Goal: Task Accomplishment & Management: Use online tool/utility

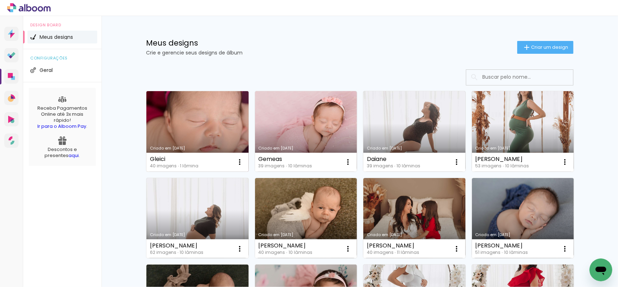
click at [217, 120] on link "Criado em [DATE]" at bounding box center [197, 131] width 102 height 81
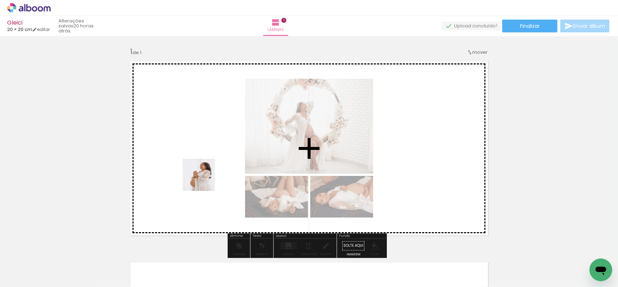
drag, startPoint x: 204, startPoint y: 180, endPoint x: 200, endPoint y: 257, distance: 76.7
click at [202, 177] on quentale-workspace at bounding box center [309, 143] width 618 height 287
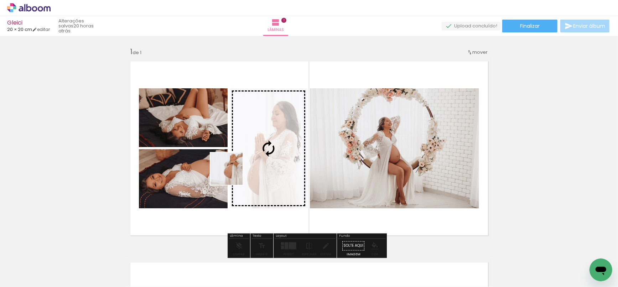
drag, startPoint x: 227, startPoint y: 182, endPoint x: 233, endPoint y: 173, distance: 10.3
click at [233, 174] on quentale-workspace at bounding box center [309, 143] width 618 height 287
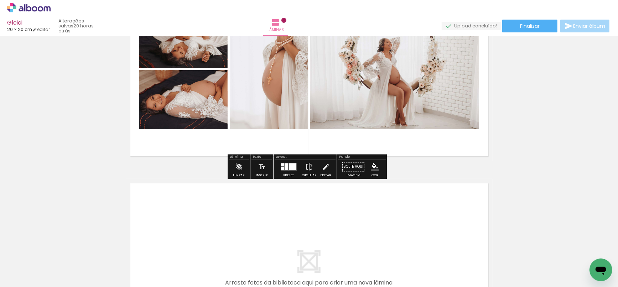
scroll to position [119, 0]
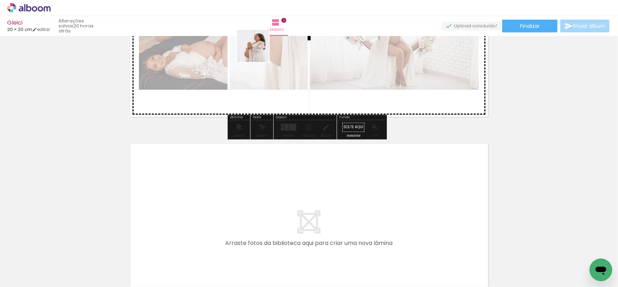
drag, startPoint x: 213, startPoint y: 135, endPoint x: 258, endPoint y: 51, distance: 95.2
click at [258, 51] on quentale-workspace at bounding box center [309, 143] width 618 height 287
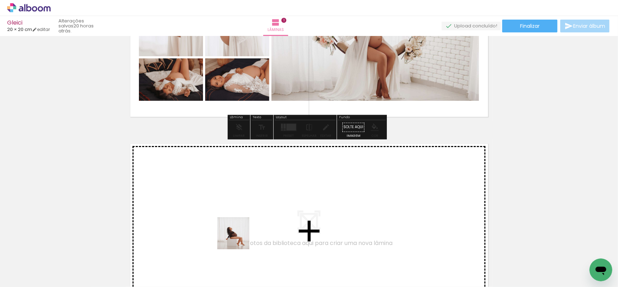
drag, startPoint x: 233, startPoint y: 270, endPoint x: 252, endPoint y: 254, distance: 24.3
click at [243, 215] on quentale-workspace at bounding box center [309, 143] width 618 height 287
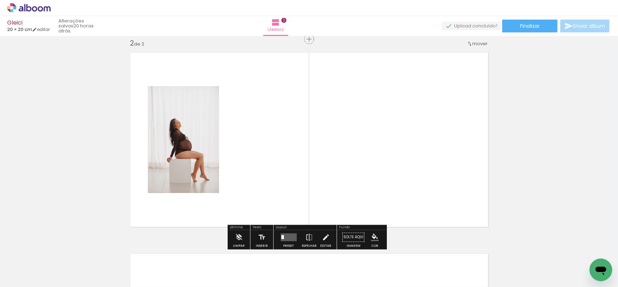
scroll to position [210, 0]
drag, startPoint x: 291, startPoint y: 174, endPoint x: 294, endPoint y: 141, distance: 32.6
click at [291, 162] on quentale-workspace at bounding box center [309, 143] width 618 height 287
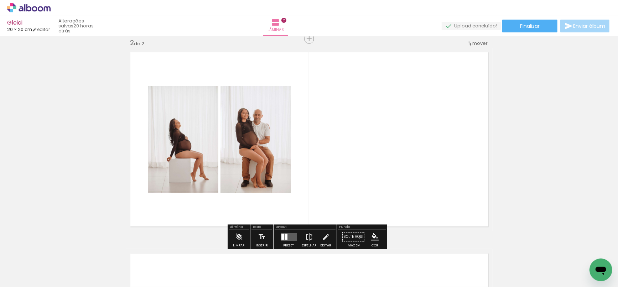
drag, startPoint x: 306, startPoint y: 266, endPoint x: 321, endPoint y: 190, distance: 77.4
click at [321, 167] on quentale-workspace at bounding box center [309, 143] width 618 height 287
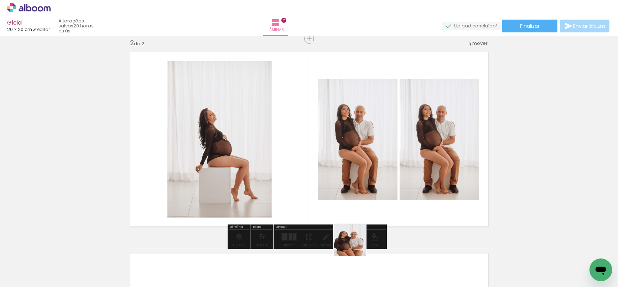
drag, startPoint x: 348, startPoint y: 270, endPoint x: 389, endPoint y: 249, distance: 45.6
click at [373, 169] on quentale-workspace at bounding box center [309, 143] width 618 height 287
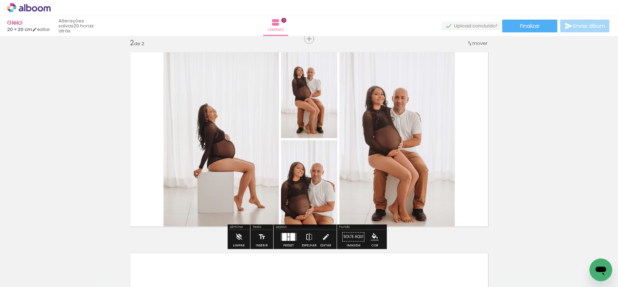
drag, startPoint x: 402, startPoint y: 207, endPoint x: 414, endPoint y: 232, distance: 27.4
click at [402, 193] on quentale-workspace at bounding box center [309, 143] width 618 height 287
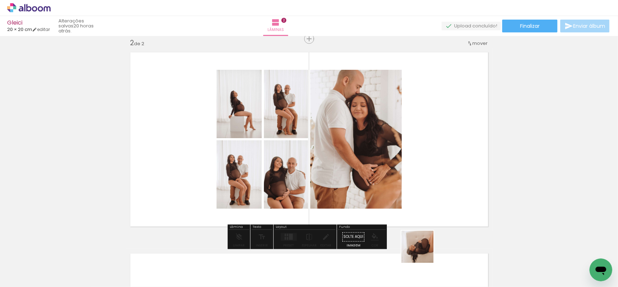
drag, startPoint x: 423, startPoint y: 252, endPoint x: 442, endPoint y: 189, distance: 66.5
click at [433, 193] on quentale-workspace at bounding box center [309, 143] width 618 height 287
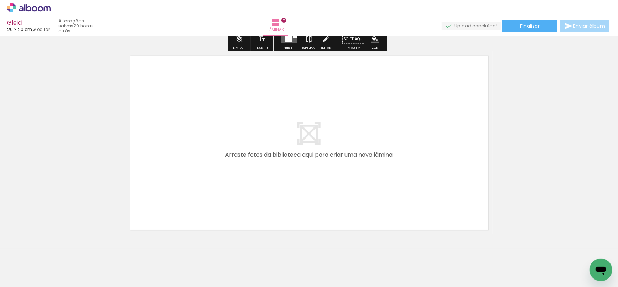
drag, startPoint x: 465, startPoint y: 263, endPoint x: 363, endPoint y: 180, distance: 131.7
click at [363, 180] on quentale-workspace at bounding box center [309, 143] width 618 height 287
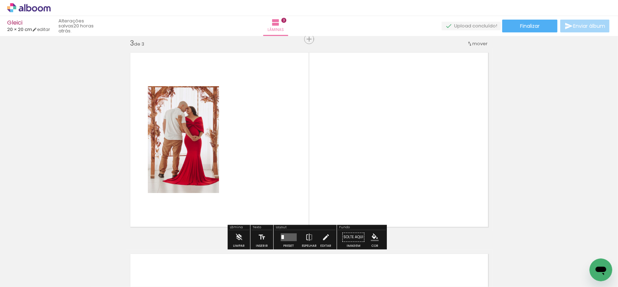
scroll to position [412, 0]
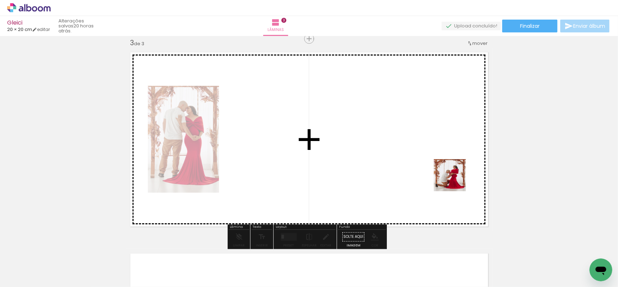
drag, startPoint x: 455, startPoint y: 181, endPoint x: 411, endPoint y: 149, distance: 54.5
click at [420, 149] on quentale-workspace at bounding box center [309, 143] width 618 height 287
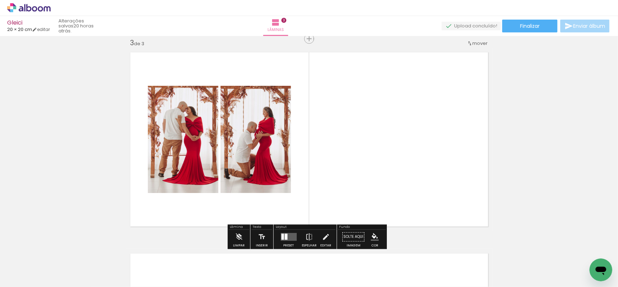
drag, startPoint x: 559, startPoint y: 264, endPoint x: 418, endPoint y: 146, distance: 183.9
click at [418, 146] on quentale-workspace at bounding box center [309, 143] width 618 height 287
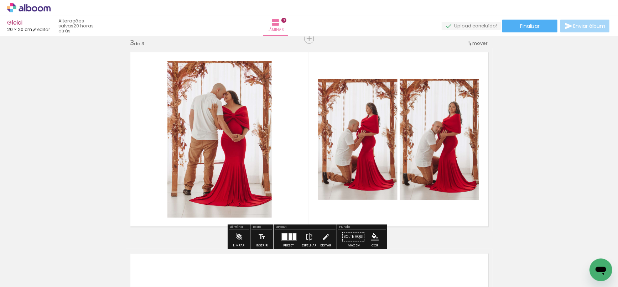
drag, startPoint x: 583, startPoint y: 254, endPoint x: 472, endPoint y: 160, distance: 144.8
click at [373, 137] on quentale-workspace at bounding box center [309, 143] width 618 height 287
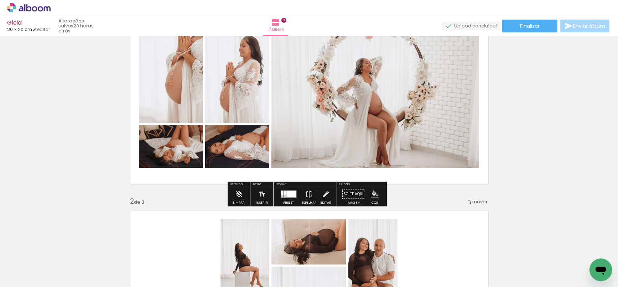
scroll to position [38, 0]
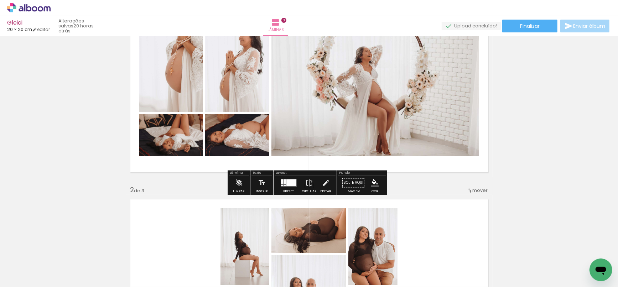
scroll to position [77, 0]
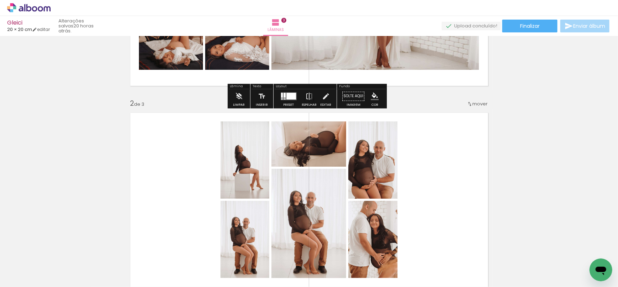
scroll to position [156, 0]
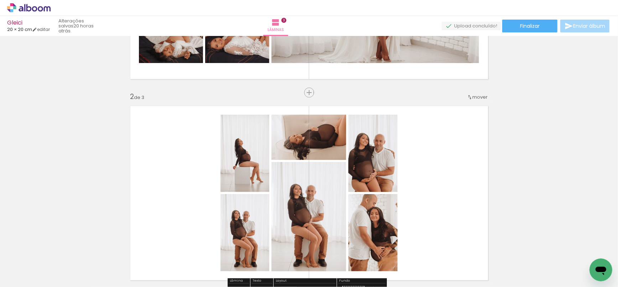
click at [312, 98] on div "Inserir lâmina 1 de 3 Inserir lâmina 2 de 3 Inserir lâmina 3 de 3" at bounding box center [309, 285] width 618 height 806
click at [306, 94] on span "Inserir lâmina" at bounding box center [313, 93] width 28 height 5
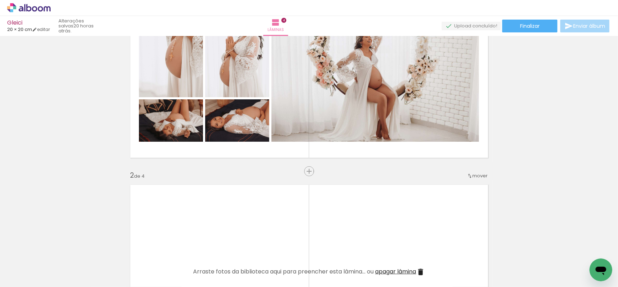
scroll to position [77, 0]
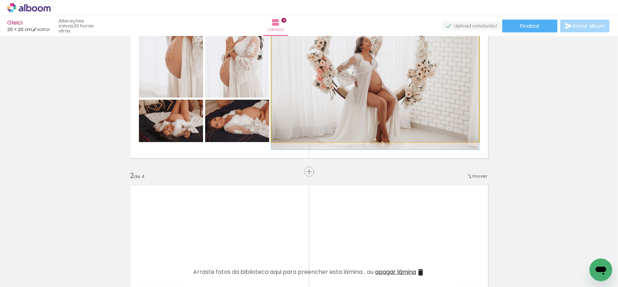
drag, startPoint x: 328, startPoint y: 87, endPoint x: 319, endPoint y: 86, distance: 9.0
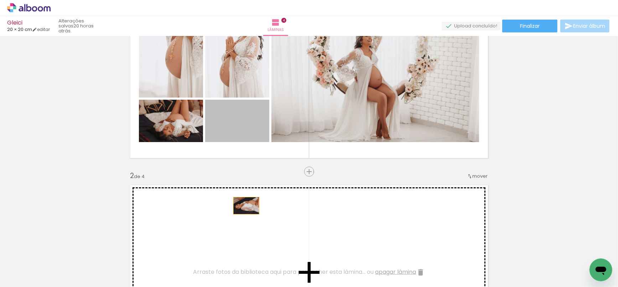
drag, startPoint x: 242, startPoint y: 184, endPoint x: 190, endPoint y: 145, distance: 64.9
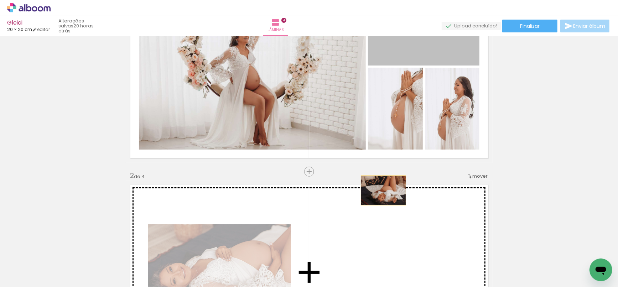
drag, startPoint x: 412, startPoint y: 52, endPoint x: 383, endPoint y: 198, distance: 148.9
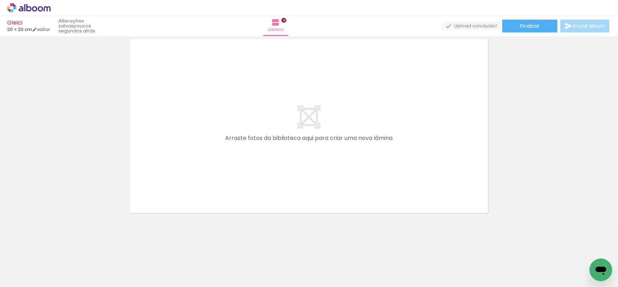
scroll to position [0, 276]
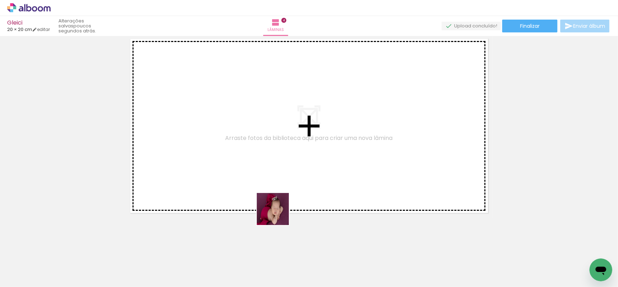
drag, startPoint x: 278, startPoint y: 227, endPoint x: 282, endPoint y: 168, distance: 59.3
click at [279, 172] on quentale-workspace at bounding box center [309, 143] width 618 height 287
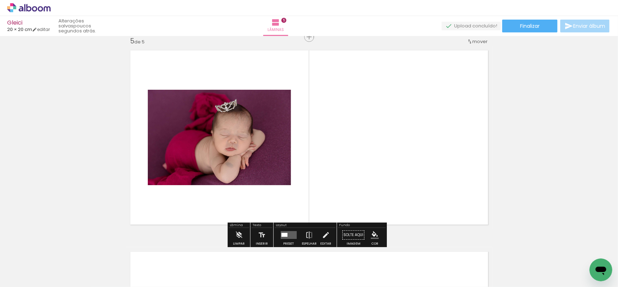
scroll to position [814, 0]
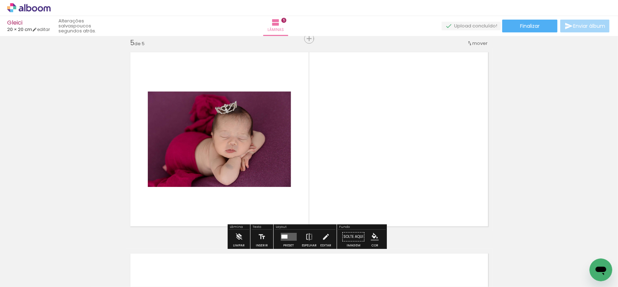
drag, startPoint x: 330, startPoint y: 204, endPoint x: 339, endPoint y: 170, distance: 35.7
click at [339, 170] on quentale-workspace at bounding box center [309, 143] width 618 height 287
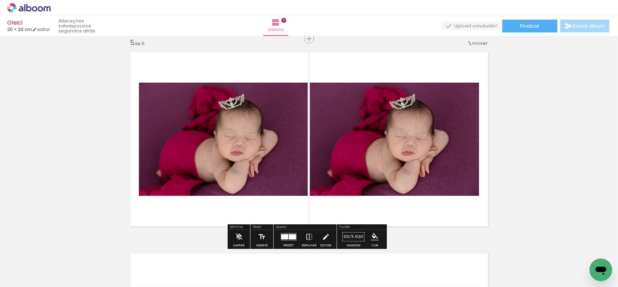
drag, startPoint x: 366, startPoint y: 247, endPoint x: 384, endPoint y: 140, distance: 108.0
click at [379, 152] on quentale-workspace at bounding box center [309, 143] width 618 height 287
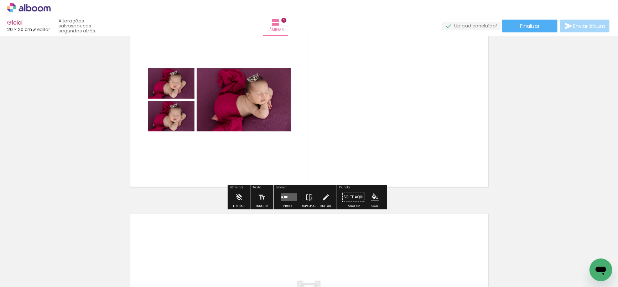
scroll to position [0, 0]
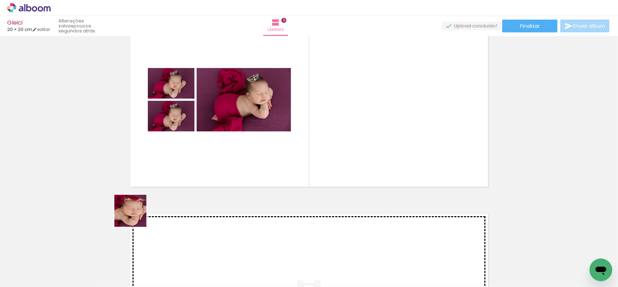
drag, startPoint x: 71, startPoint y: 270, endPoint x: 302, endPoint y: 126, distance: 272.5
click at [300, 129] on quentale-workspace at bounding box center [309, 143] width 618 height 287
